Goal: Download file/media

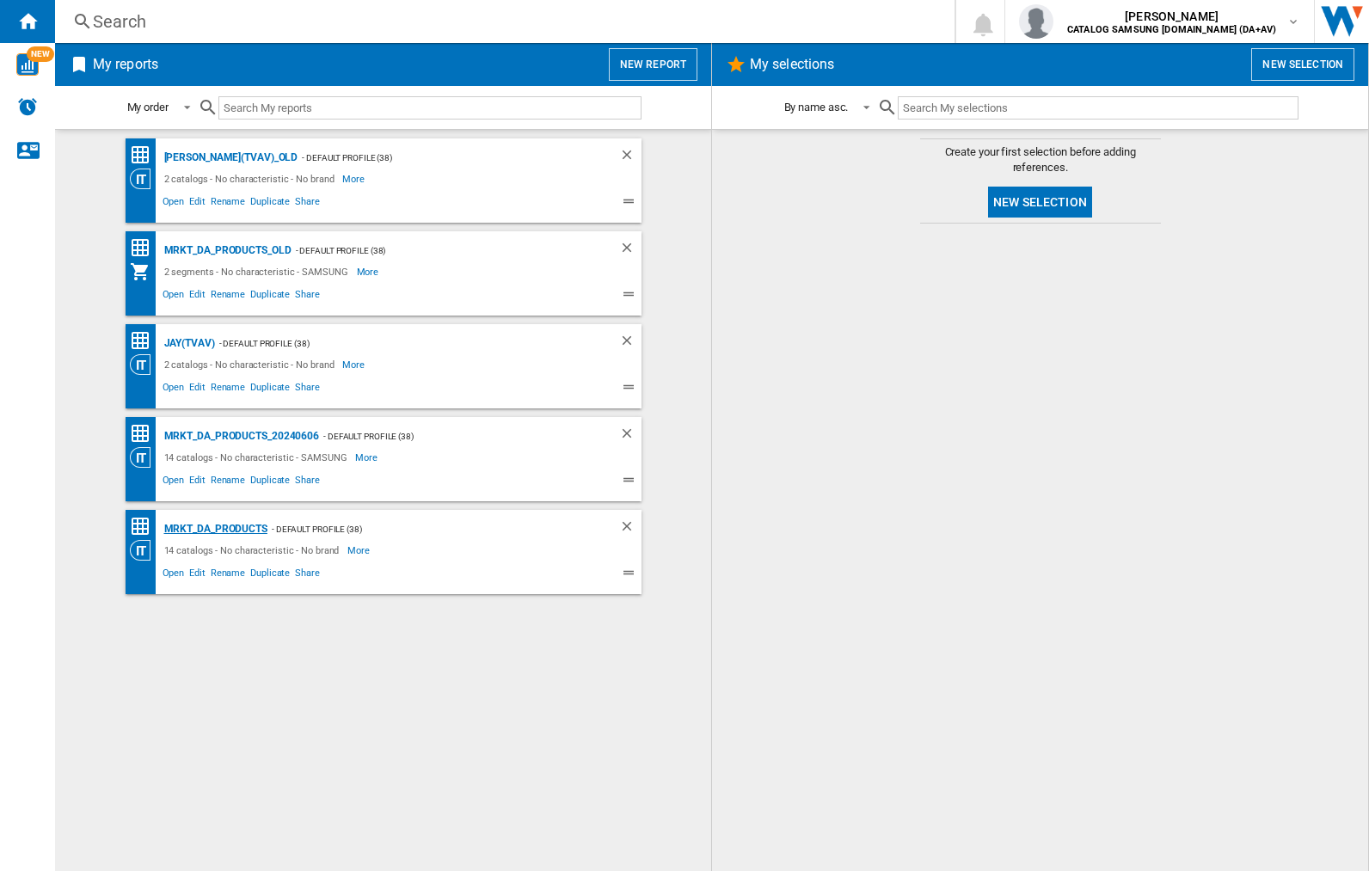
click at [215, 529] on div "MRKT_DA_PRODUCTS" at bounding box center [214, 530] width 108 height 22
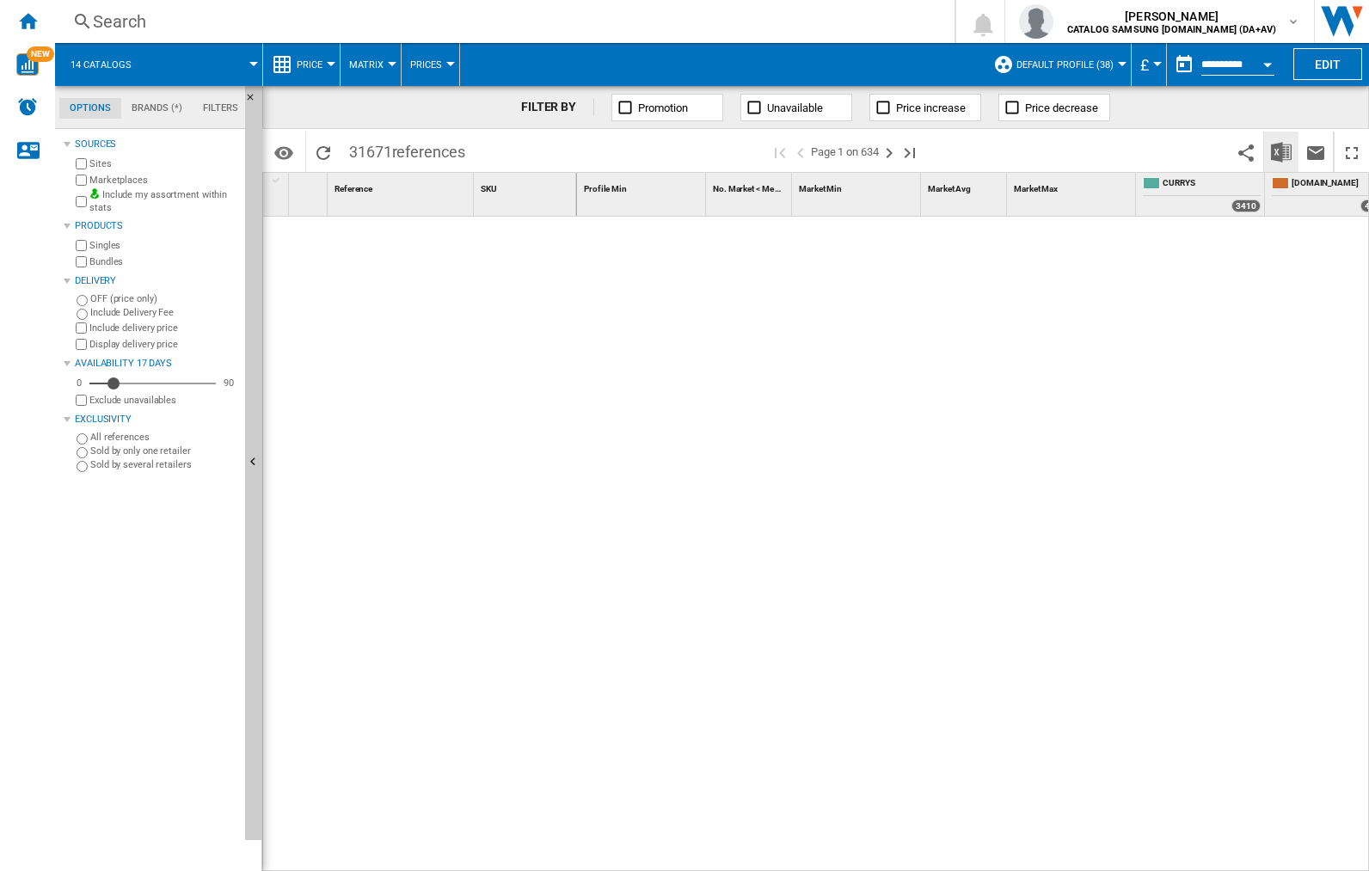
click at [1281, 151] on img "Download in Excel" at bounding box center [1281, 152] width 21 height 21
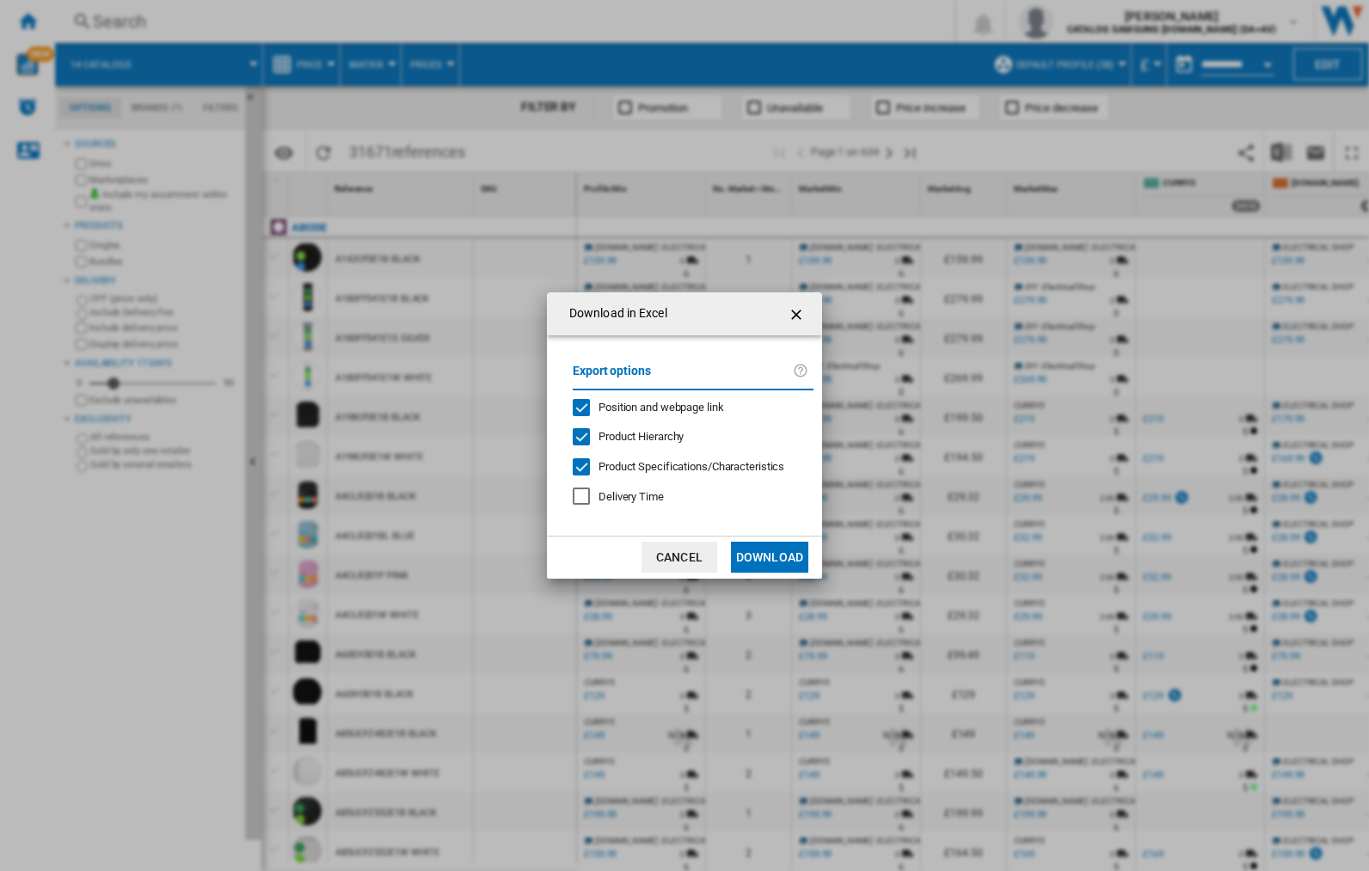
click at [649, 406] on span "Position and webpage link" at bounding box center [662, 407] width 126 height 13
click at [770, 557] on button "Download" at bounding box center [769, 557] width 77 height 31
